Goal: Find specific page/section: Find specific page/section

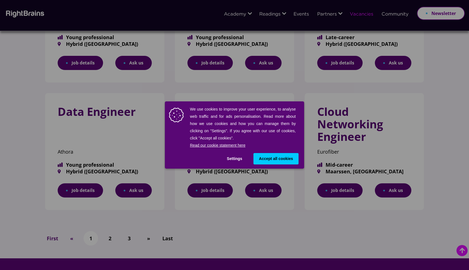
scroll to position [287, 0]
click at [274, 160] on span "Accept all cookies" at bounding box center [276, 159] width 34 height 6
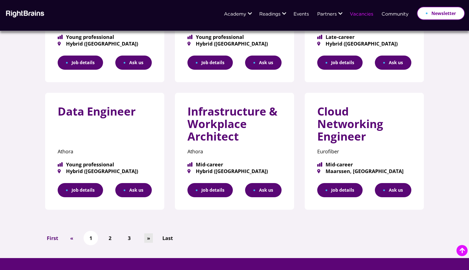
click at [150, 235] on link "»" at bounding box center [148, 239] width 9 height 10
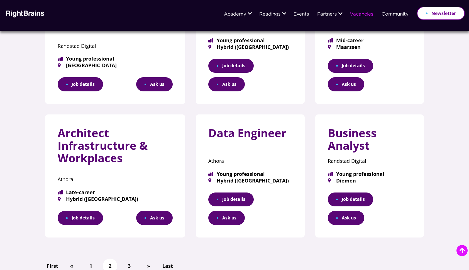
scroll to position [316, 0]
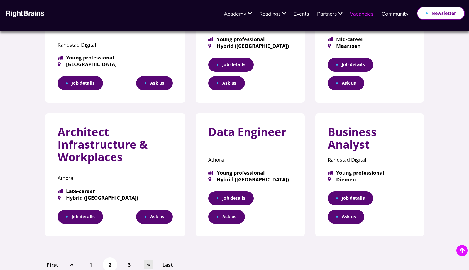
click at [147, 260] on link "»" at bounding box center [148, 265] width 9 height 10
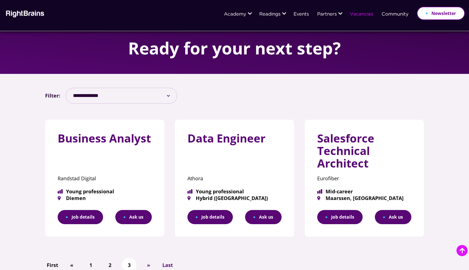
scroll to position [102, 0]
